Goal: Transaction & Acquisition: Purchase product/service

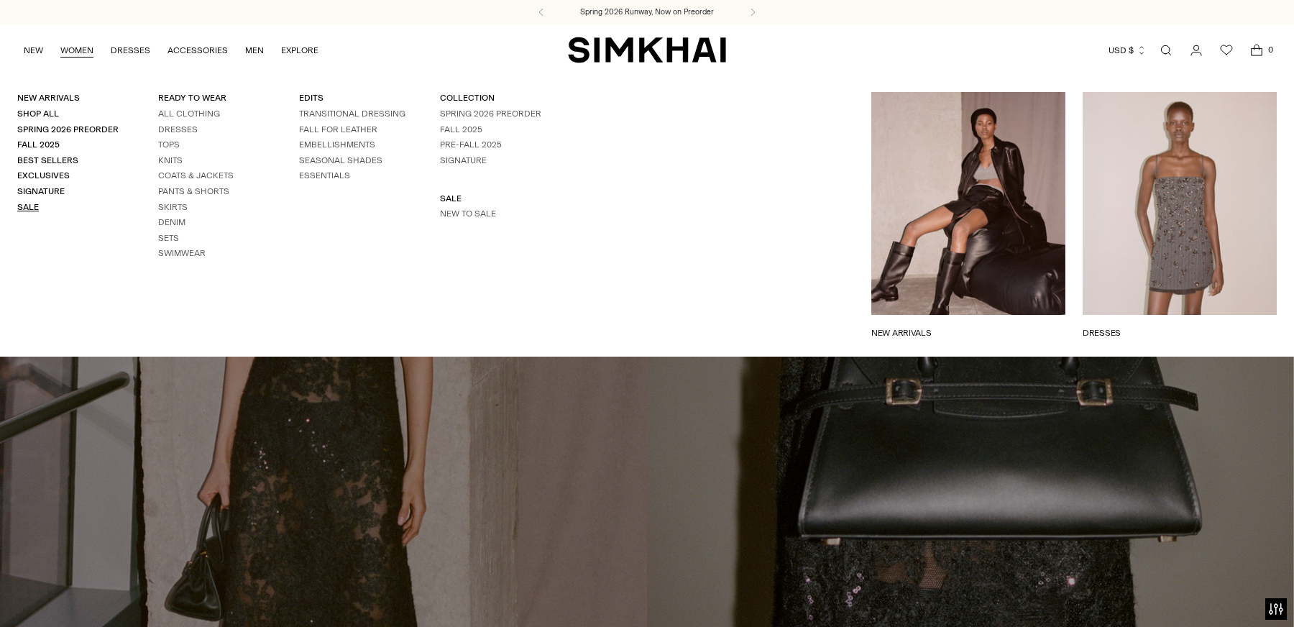
click at [24, 208] on link "Sale" at bounding box center [28, 207] width 22 height 10
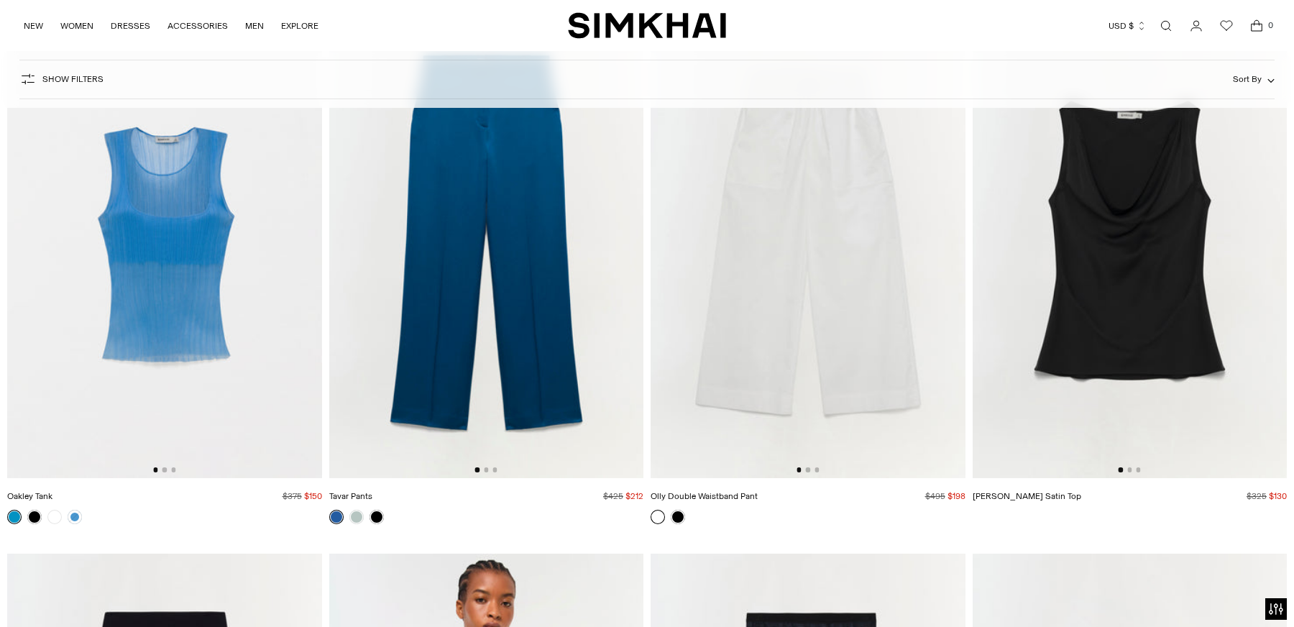
scroll to position [7795, 0]
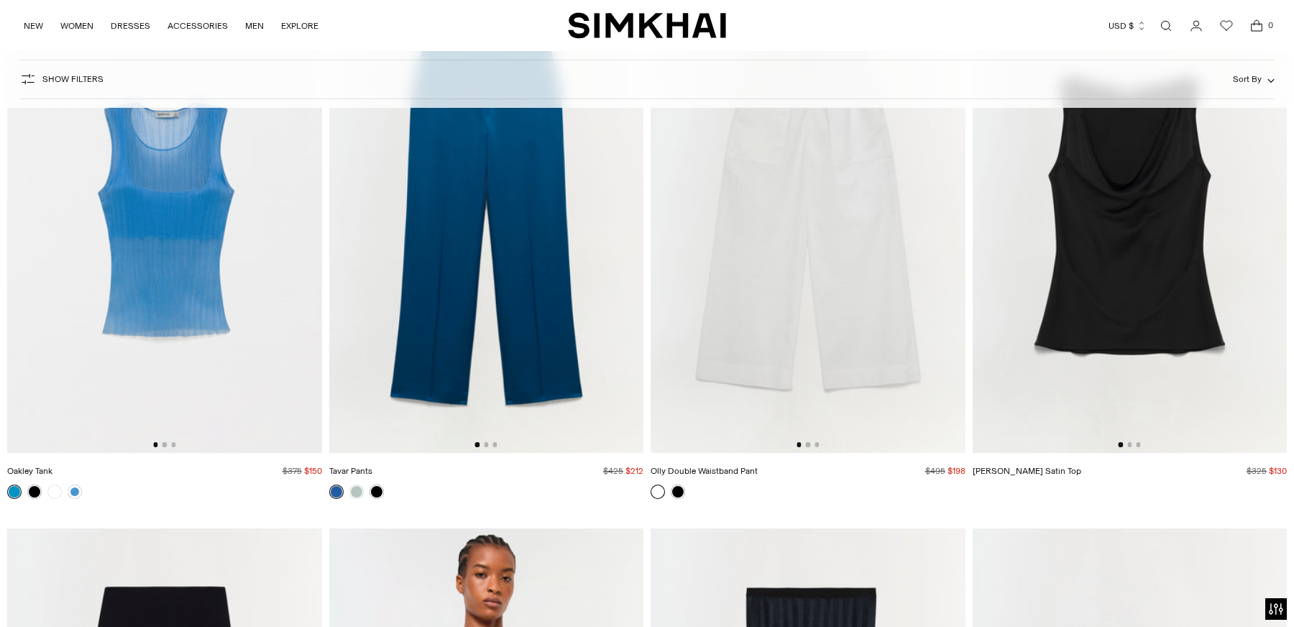
click at [180, 280] on img at bounding box center [164, 217] width 315 height 472
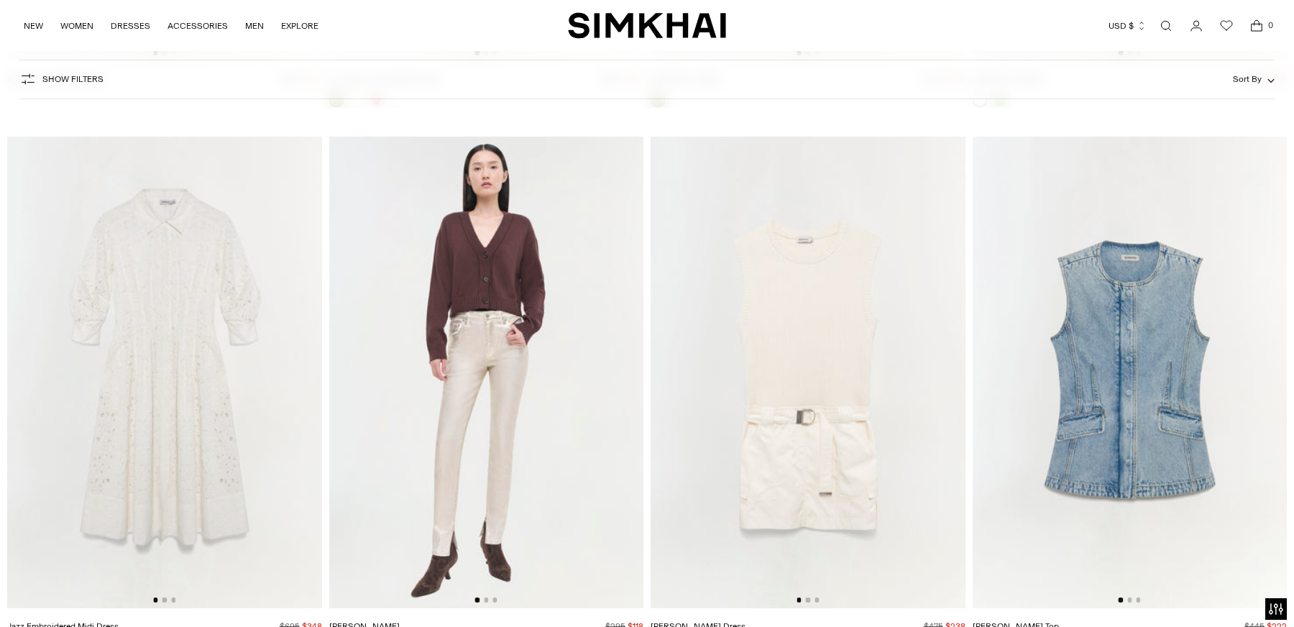
scroll to position [27795, 0]
